Goal: Find specific page/section: Find specific page/section

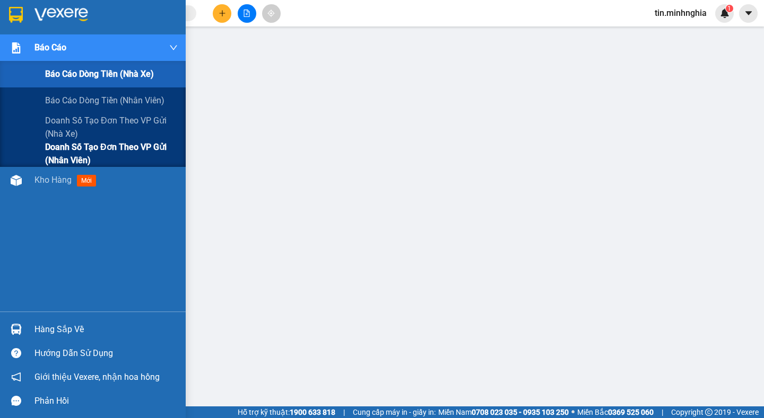
click at [137, 144] on span "Doanh số tạo đơn theo VP gửi (nhân viên)" at bounding box center [111, 154] width 133 height 27
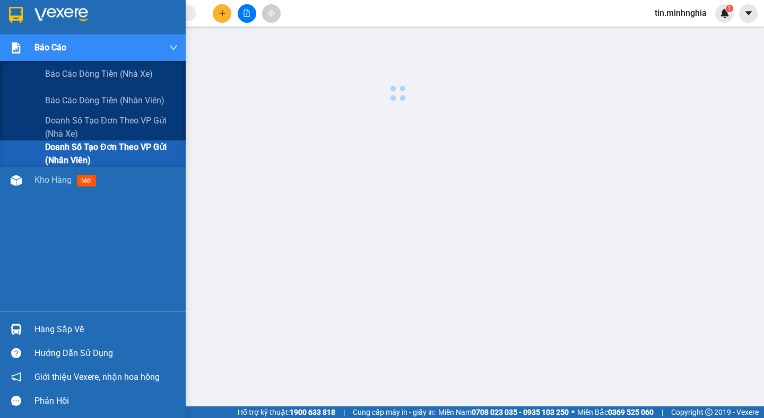
click at [137, 144] on span "Doanh số tạo đơn theo VP gửi (nhân viên)" at bounding box center [111, 154] width 133 height 27
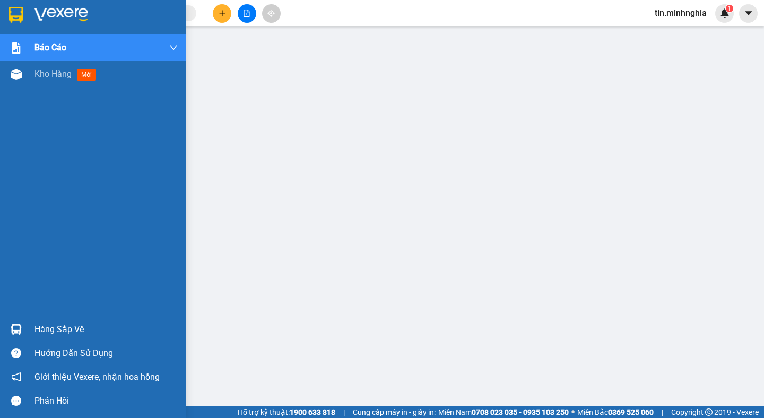
click at [2, 415] on div "Báo cáo Báo cáo dòng tiền (nhà xe) Báo cáo dòng tiền (nhân viên) Doanh số tạo đ…" at bounding box center [93, 209] width 186 height 418
click at [4, 413] on div "Báo cáo Báo cáo dòng tiền (nhà xe) Báo cáo dòng tiền (nhân viên) Doanh số tạo đ…" at bounding box center [93, 209] width 186 height 418
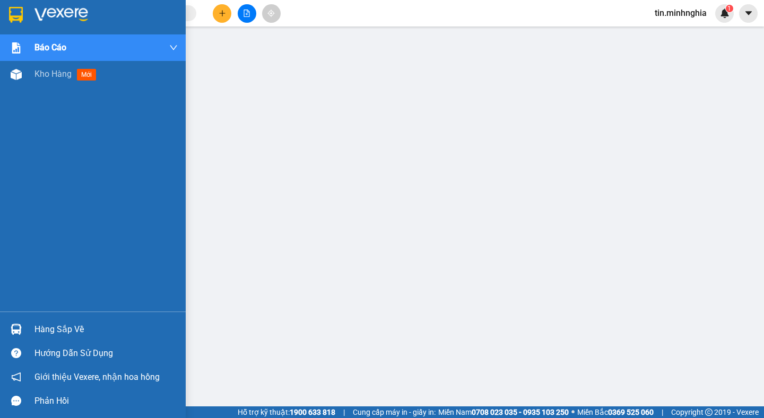
click at [4, 413] on div "Báo cáo Báo cáo dòng tiền (nhà xe) Báo cáo dòng tiền (nhân viên) Doanh số tạo đ…" at bounding box center [93, 209] width 186 height 418
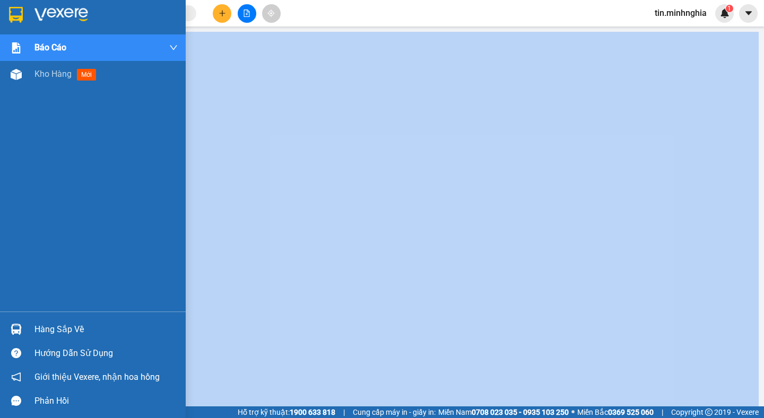
drag, startPoint x: 4, startPoint y: 413, endPoint x: 14, endPoint y: 415, distance: 10.8
click at [14, 415] on div "Báo cáo Báo cáo dòng tiền (nhà xe) Báo cáo dòng tiền (nhân viên) Doanh số tạo đ…" at bounding box center [93, 209] width 186 height 418
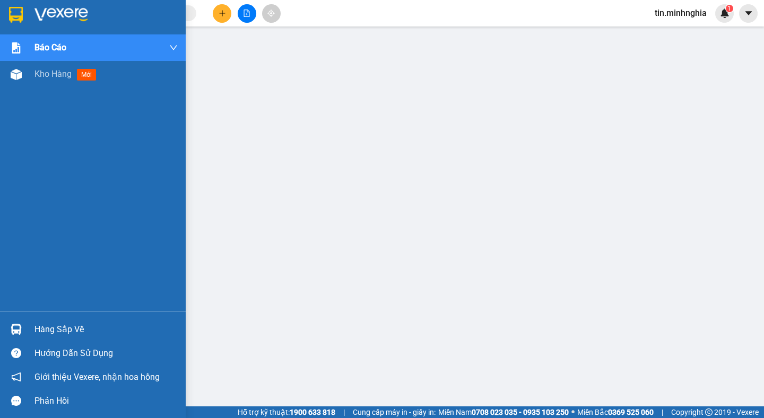
click at [14, 415] on div "Báo cáo Báo cáo dòng tiền (nhà xe) Báo cáo dòng tiền (nhân viên) Doanh số tạo đ…" at bounding box center [93, 209] width 186 height 418
click at [11, 409] on div at bounding box center [16, 401] width 19 height 19
click at [11, 410] on div "Phản hồi" at bounding box center [93, 401] width 186 height 24
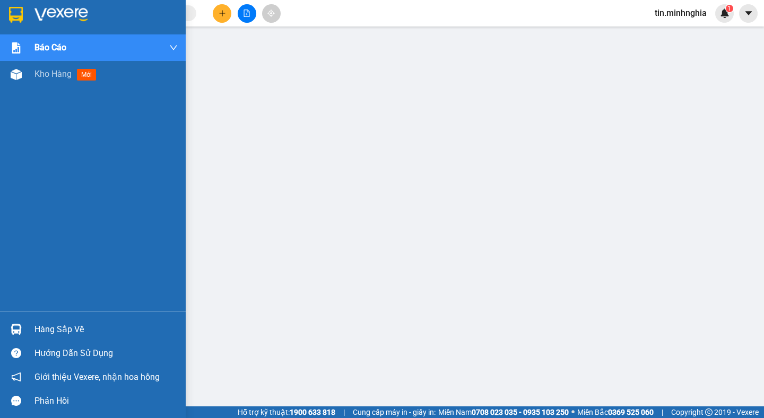
click at [10, 409] on div at bounding box center [16, 401] width 19 height 19
click at [16, 400] on icon "message" at bounding box center [16, 401] width 10 height 10
click at [12, 401] on icon "message" at bounding box center [16, 401] width 10 height 10
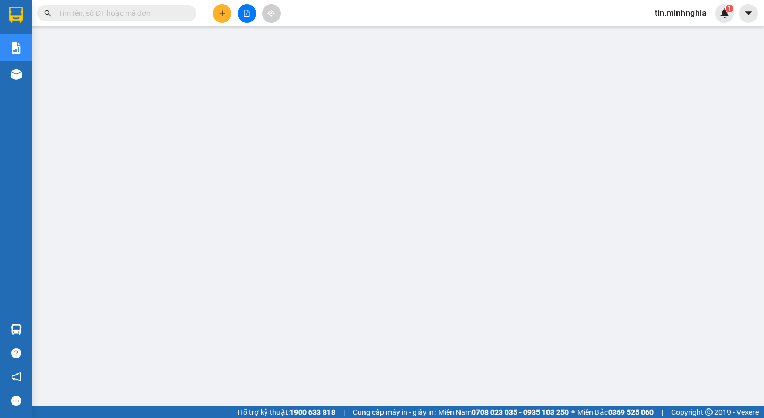
scroll to position [108, 0]
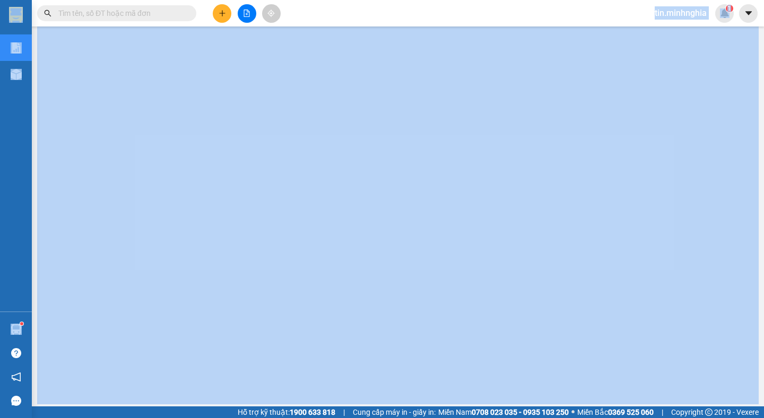
drag, startPoint x: 515, startPoint y: 19, endPoint x: 647, endPoint y: -59, distance: 153.3
click at [647, 0] on html "Kết quả tìm kiếm ( 0 ) Bộ lọc No Data tin.minhnghia 1 Báo cáo Báo cáo dòng tiền…" at bounding box center [382, 209] width 764 height 418
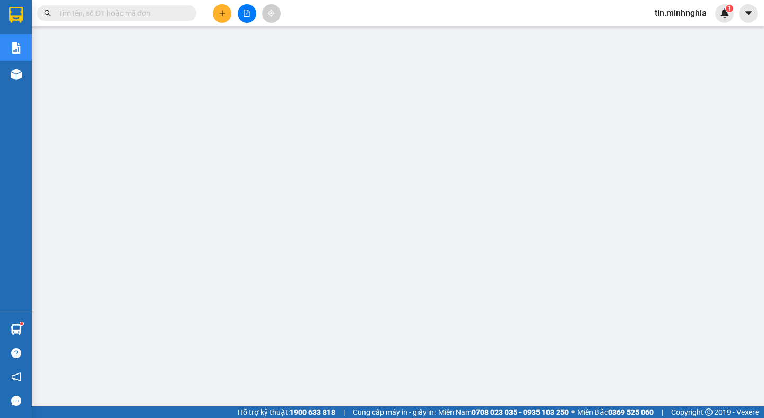
scroll to position [0, 0]
